Goal: Check status: Check status

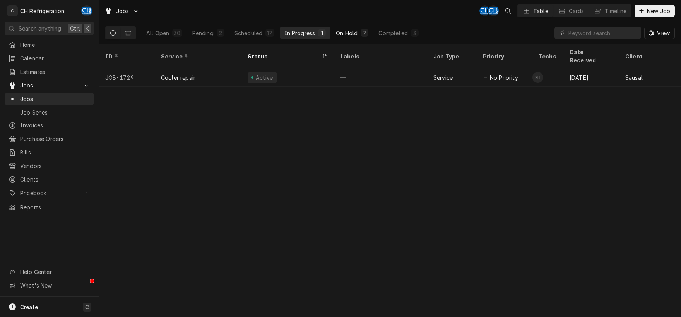
click at [353, 36] on div "On Hold" at bounding box center [347, 33] width 22 height 8
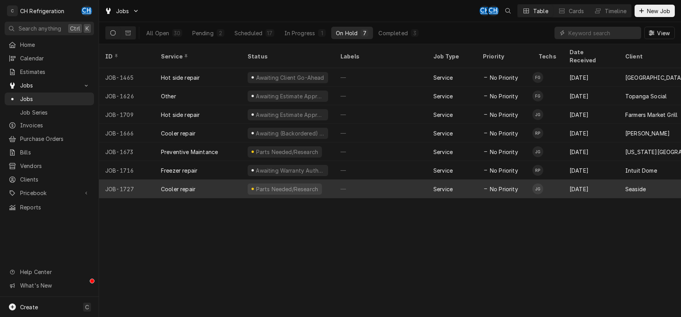
click at [385, 181] on div "—" at bounding box center [380, 189] width 93 height 19
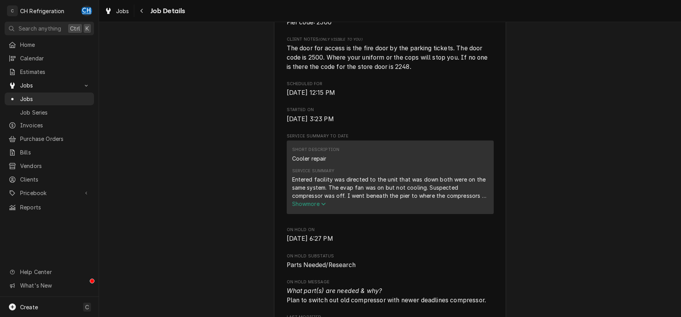
scroll to position [243, 0]
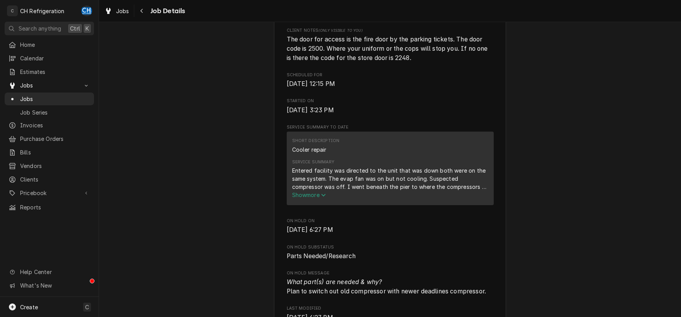
click at [322, 198] on span "Show more" at bounding box center [309, 195] width 34 height 7
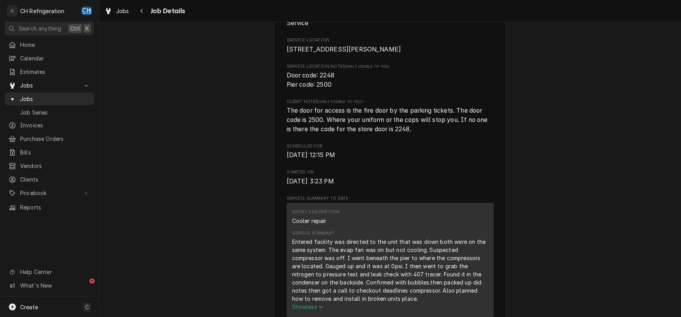
scroll to position [0, 0]
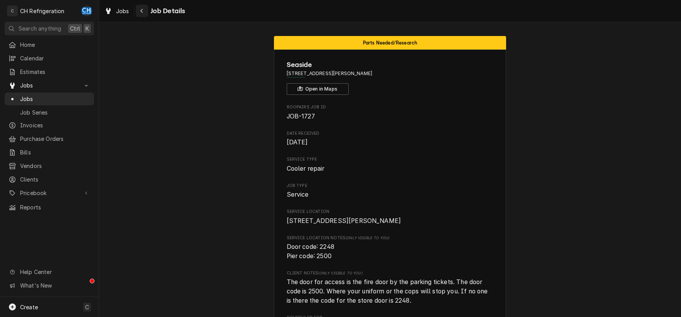
click at [139, 11] on div "Navigate back" at bounding box center [142, 11] width 8 height 8
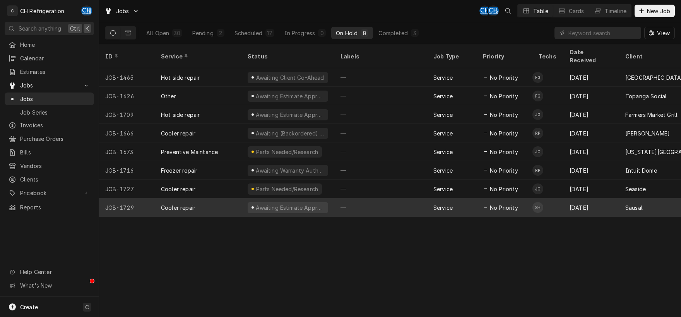
click at [386, 198] on div "—" at bounding box center [380, 207] width 93 height 19
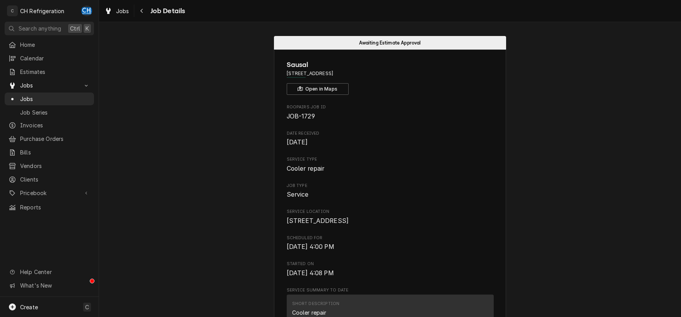
scroll to position [162, 0]
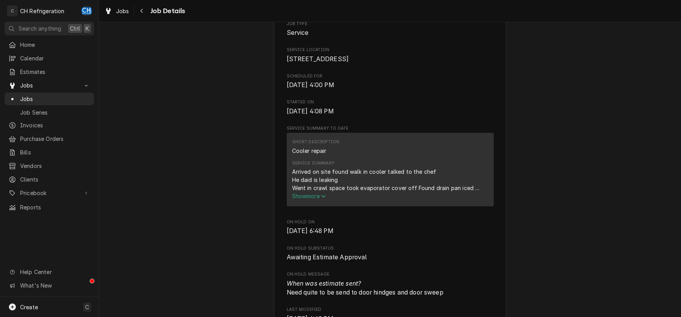
click at [322, 199] on span "Show more" at bounding box center [309, 196] width 34 height 7
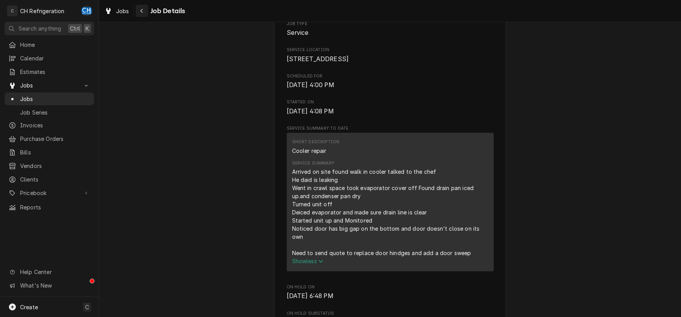
click at [143, 11] on icon "Navigate back" at bounding box center [141, 10] width 3 height 5
